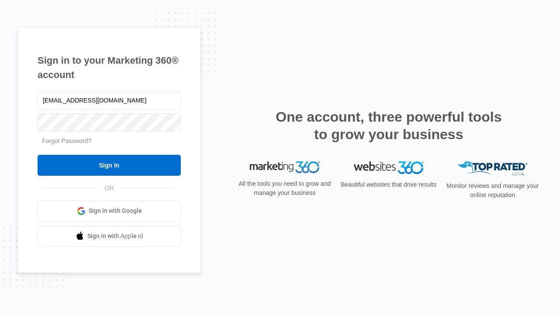
type input "dankie614@gmail.com"
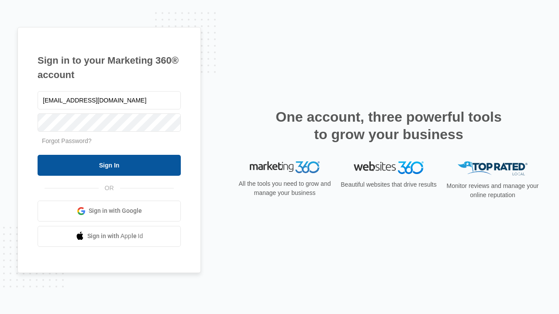
click at [109, 165] on input "Sign In" at bounding box center [109, 165] width 143 height 21
